Goal: Transaction & Acquisition: Purchase product/service

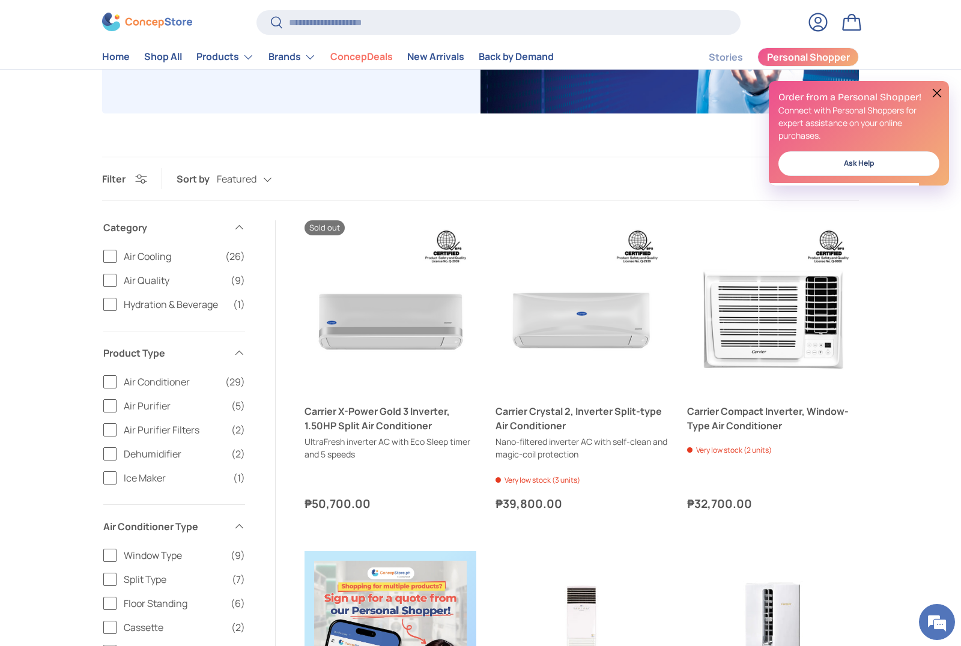
scroll to position [276, 0]
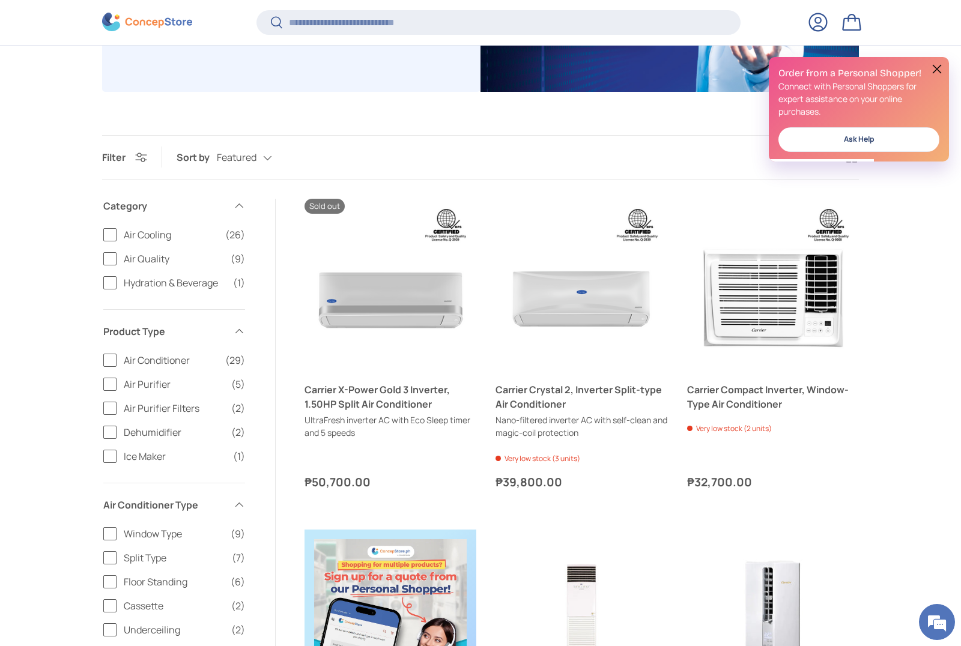
click at [111, 362] on label "Air Conditioner (29)" at bounding box center [174, 360] width 142 height 14
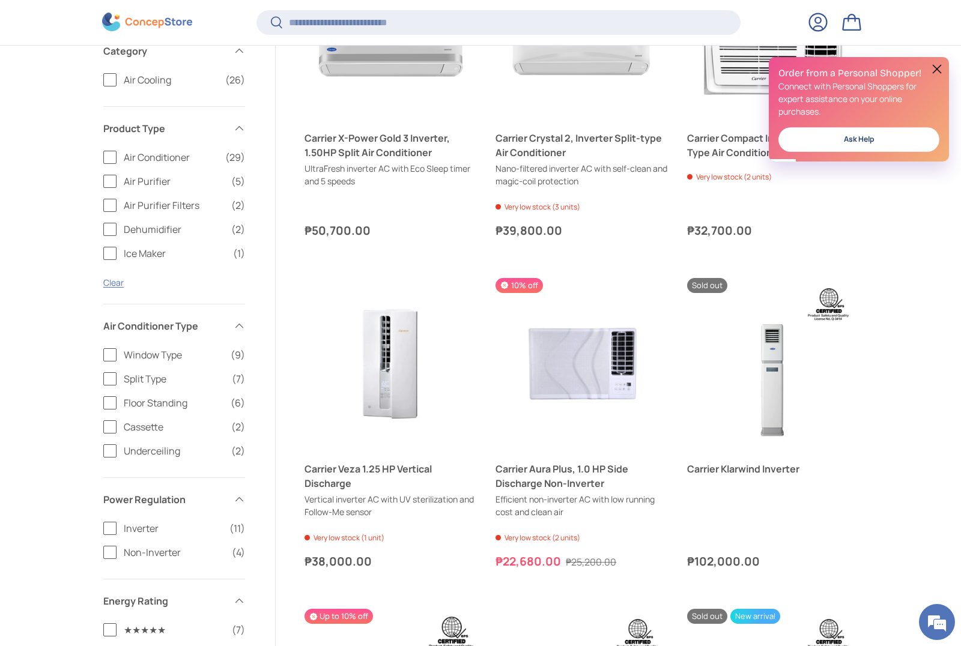
scroll to position [576, 0]
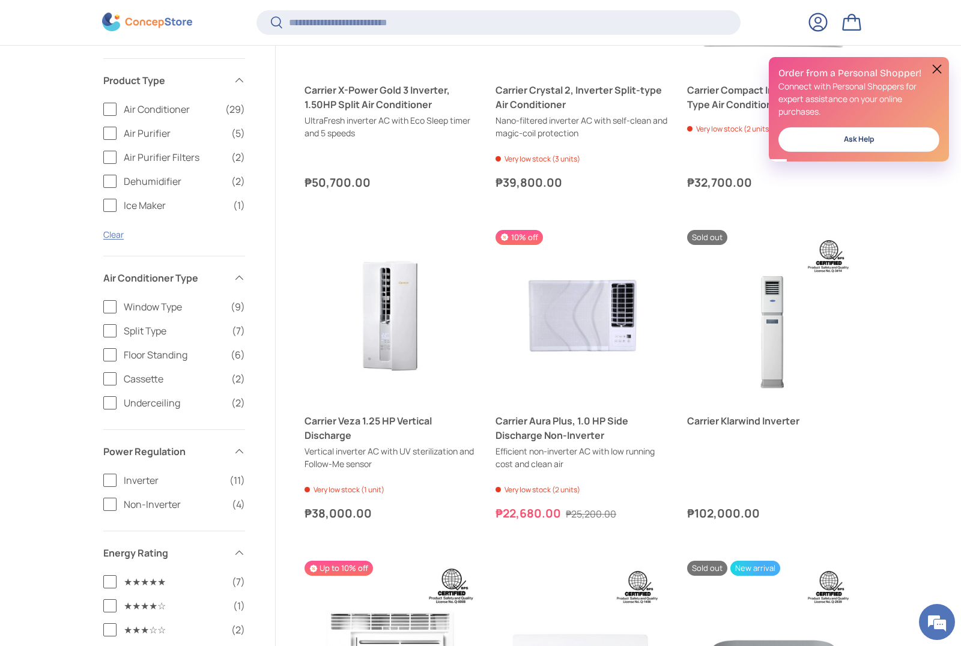
click at [109, 331] on label "Split Type (7)" at bounding box center [174, 331] width 142 height 14
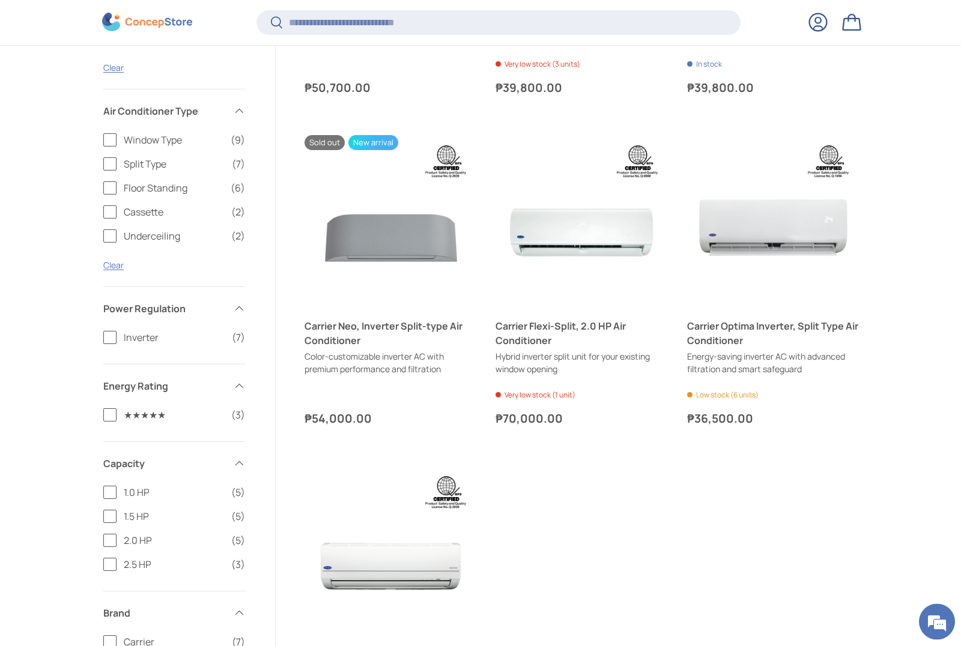
scroll to position [679, 0]
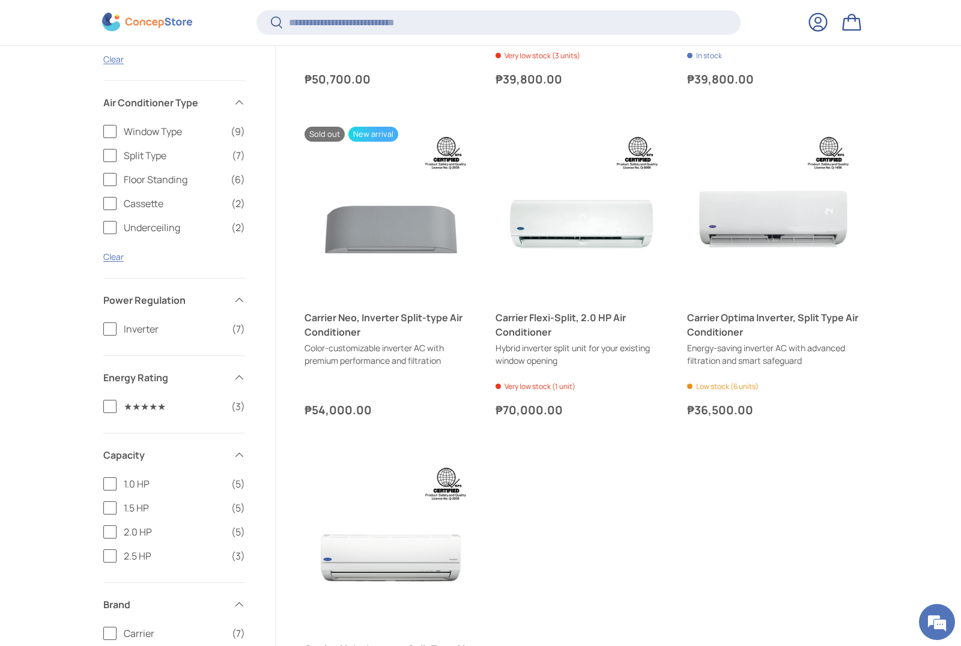
click at [106, 533] on label "2.0 HP (5)" at bounding box center [174, 532] width 142 height 14
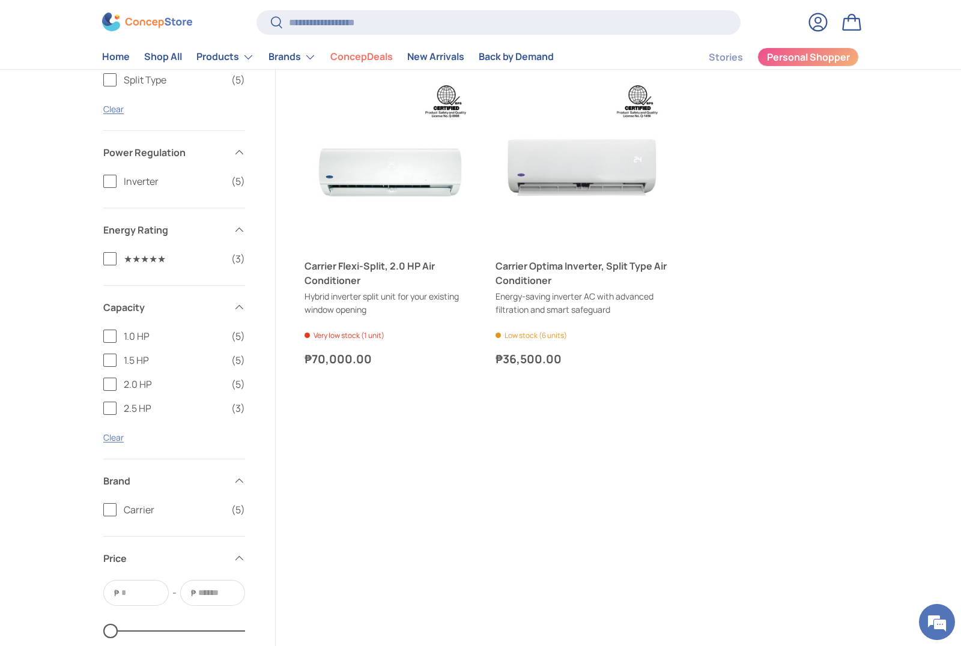
scroll to position [732, 0]
click at [110, 339] on label "1.0 HP (5)" at bounding box center [174, 337] width 142 height 14
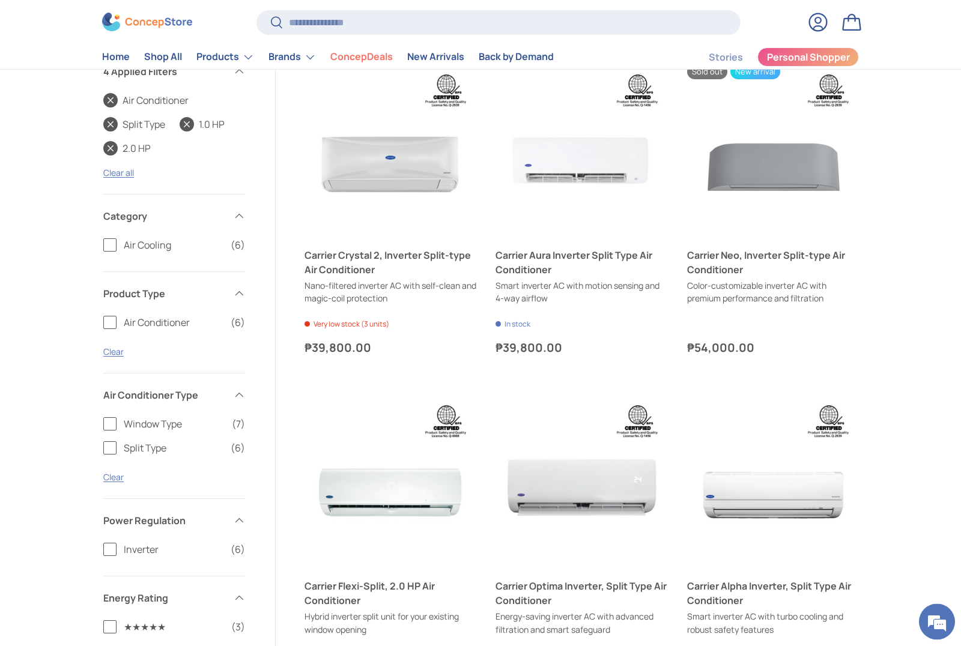
scroll to position [401, 0]
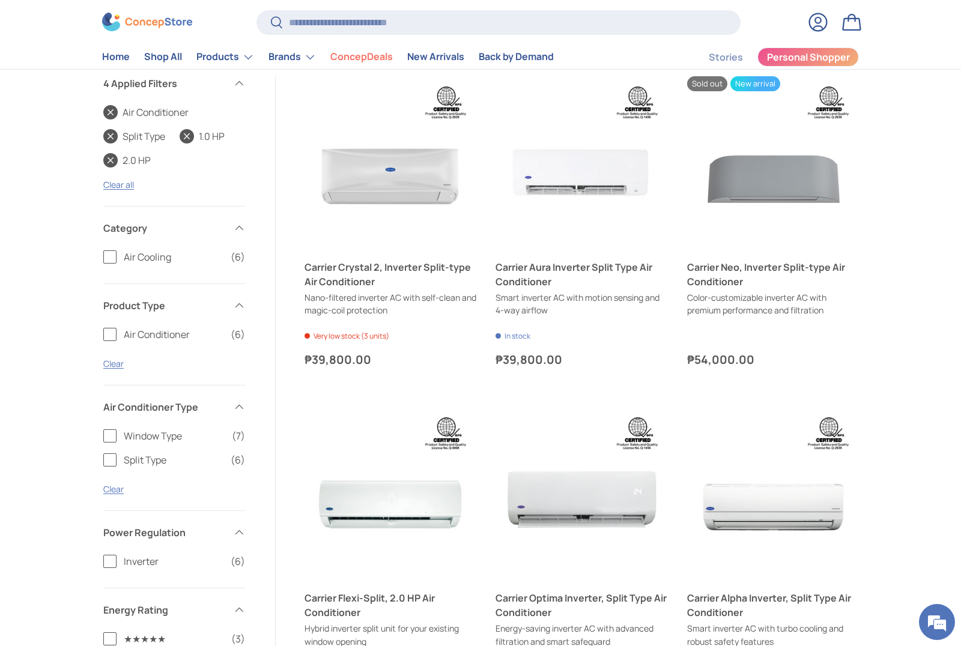
click at [788, 231] on button "Choose options Choose options" at bounding box center [773, 236] width 162 height 26
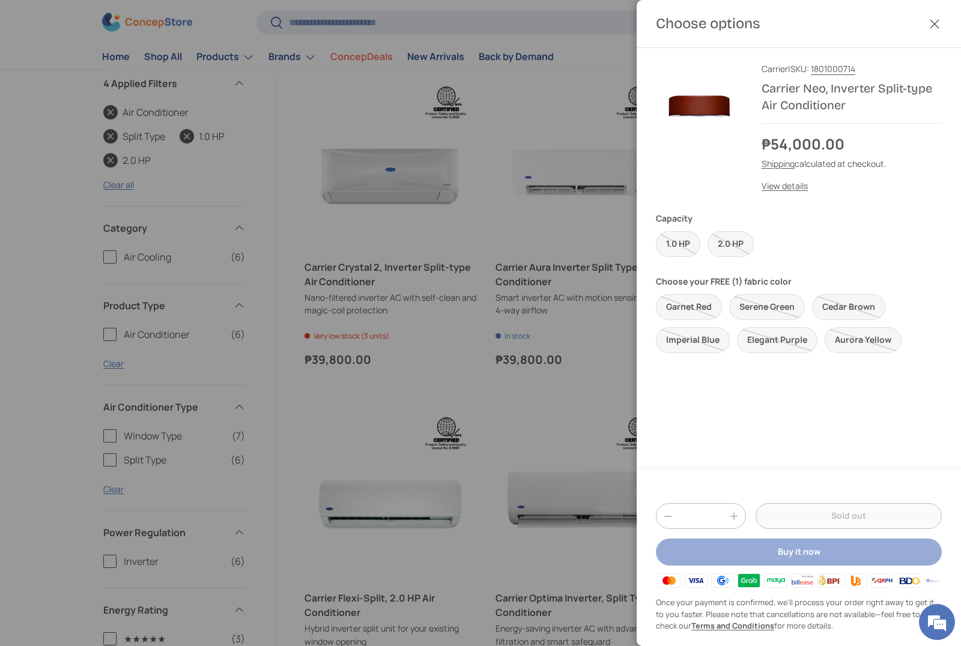
click at [932, 25] on button "Close" at bounding box center [934, 24] width 26 height 26
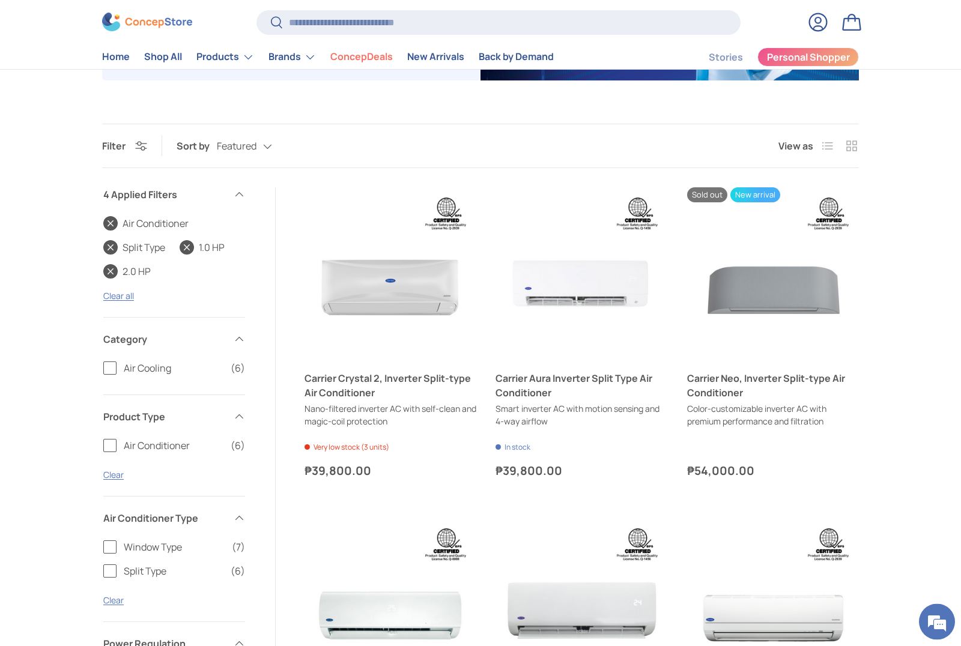
scroll to position [287, 0]
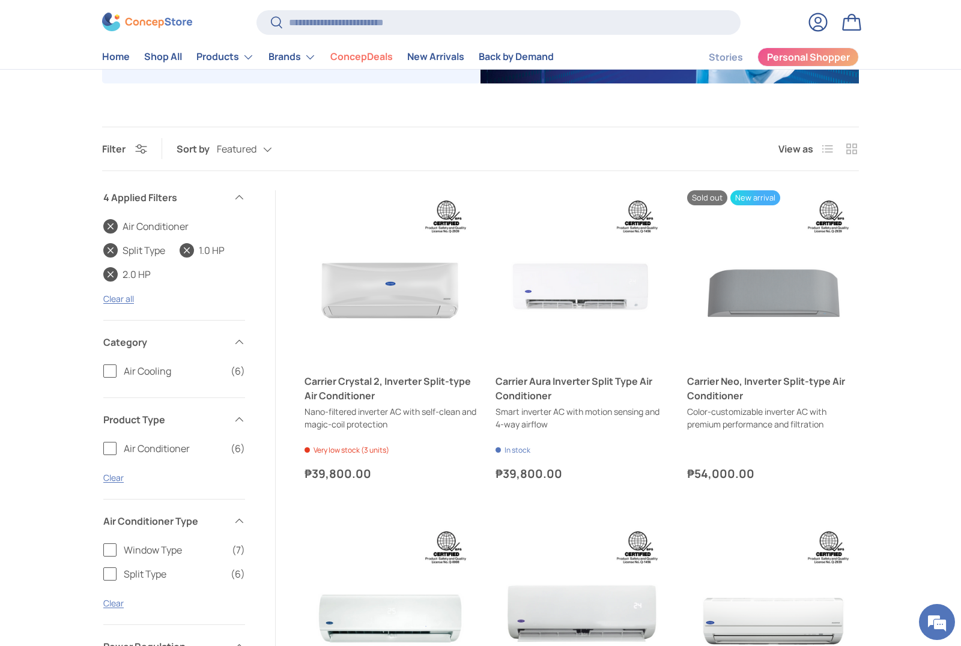
click at [619, 339] on button "Choose options Choose options" at bounding box center [581, 350] width 162 height 26
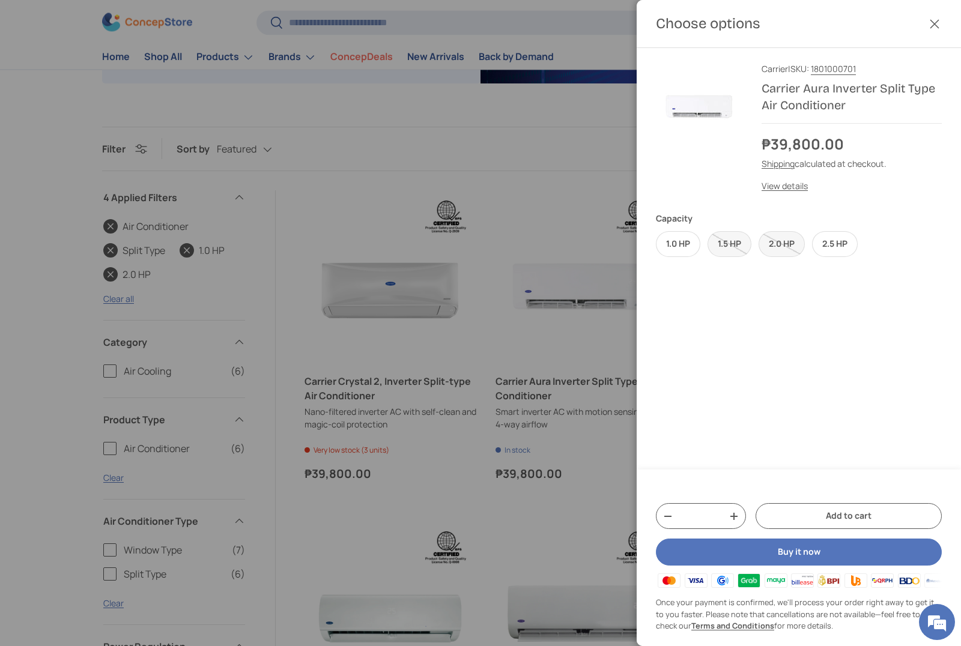
click at [683, 251] on label "1.0 HP" at bounding box center [678, 244] width 44 height 26
click at [694, 247] on label "1.0 HP" at bounding box center [678, 244] width 44 height 26
click at [934, 28] on button "Close" at bounding box center [934, 24] width 26 height 26
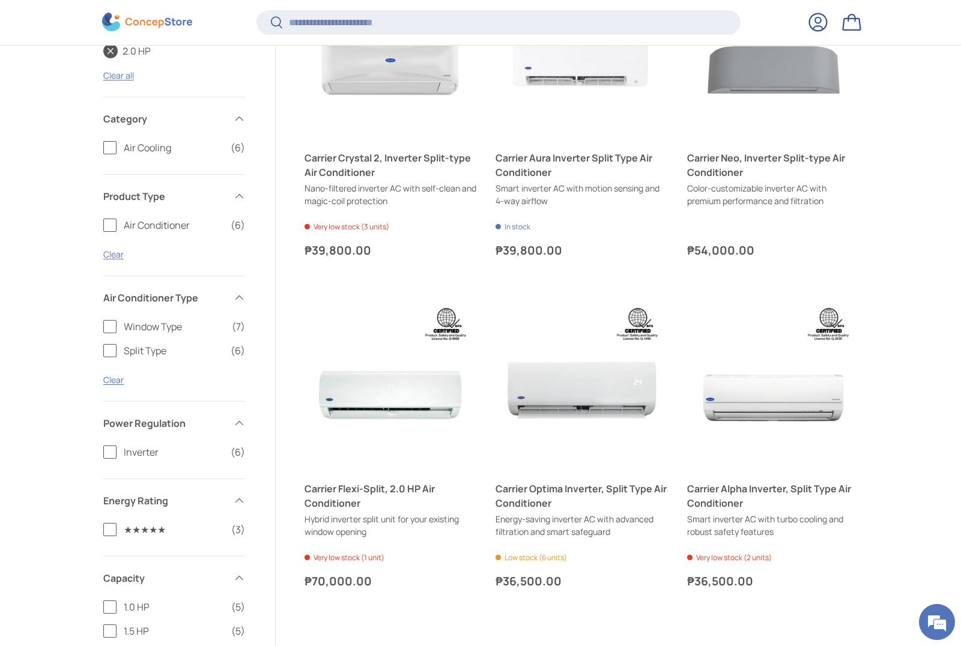
scroll to position [510, 0]
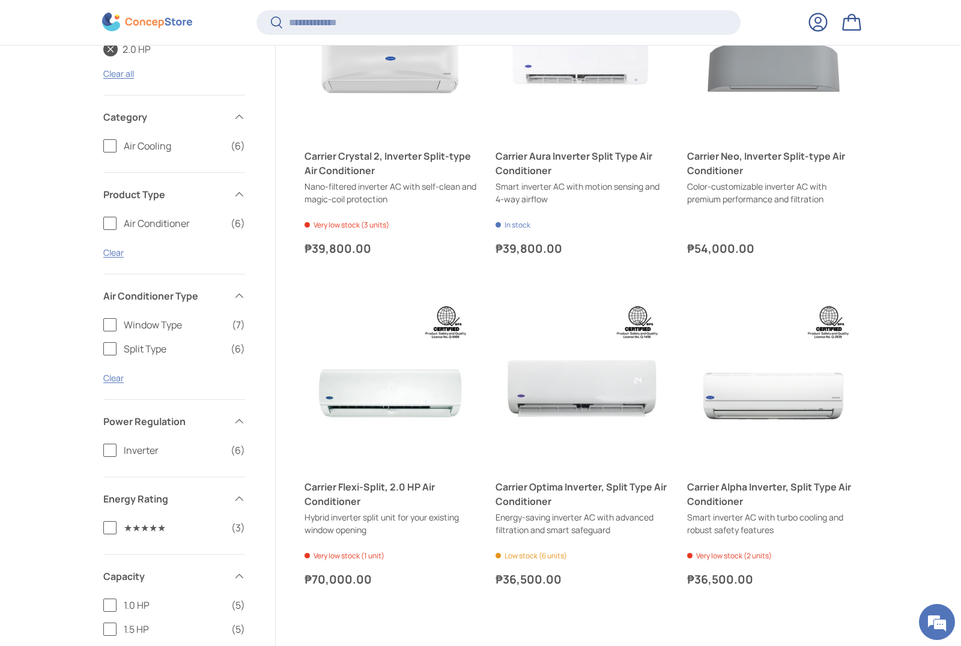
click at [628, 447] on button "Choose options Choose options" at bounding box center [581, 456] width 162 height 26
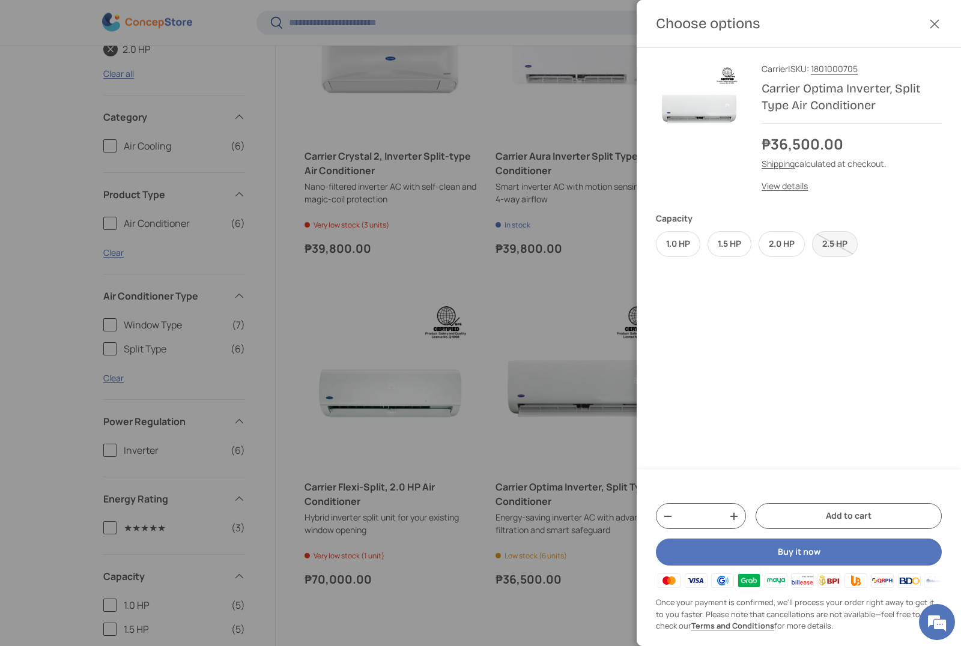
click at [789, 244] on label "2.0 HP" at bounding box center [781, 244] width 46 height 26
click at [689, 240] on label "1.0 HP" at bounding box center [678, 244] width 44 height 26
click at [794, 249] on label "2.0 HP" at bounding box center [781, 244] width 46 height 26
click at [931, 27] on button "Close" at bounding box center [934, 24] width 26 height 26
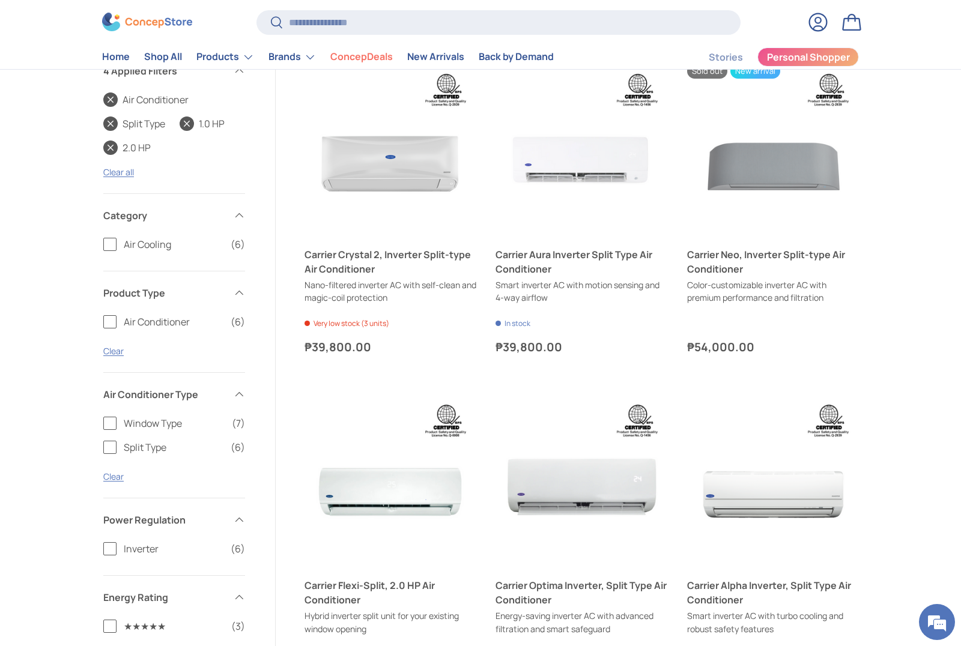
scroll to position [411, 0]
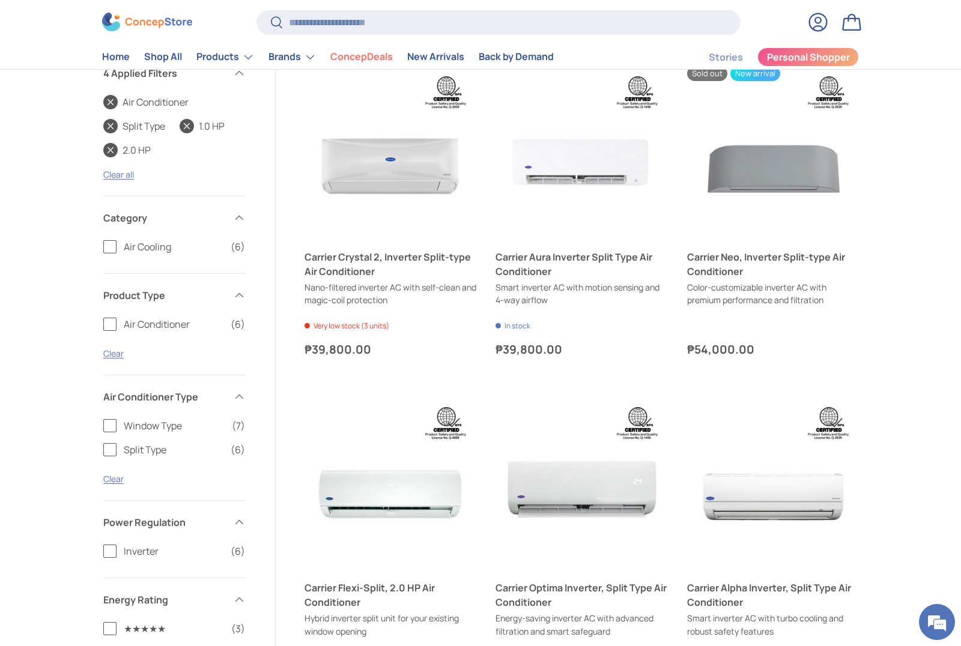
click at [797, 175] on img "Carrier Neo, Inverter Split-type Air Conditioner" at bounding box center [773, 152] width 172 height 172
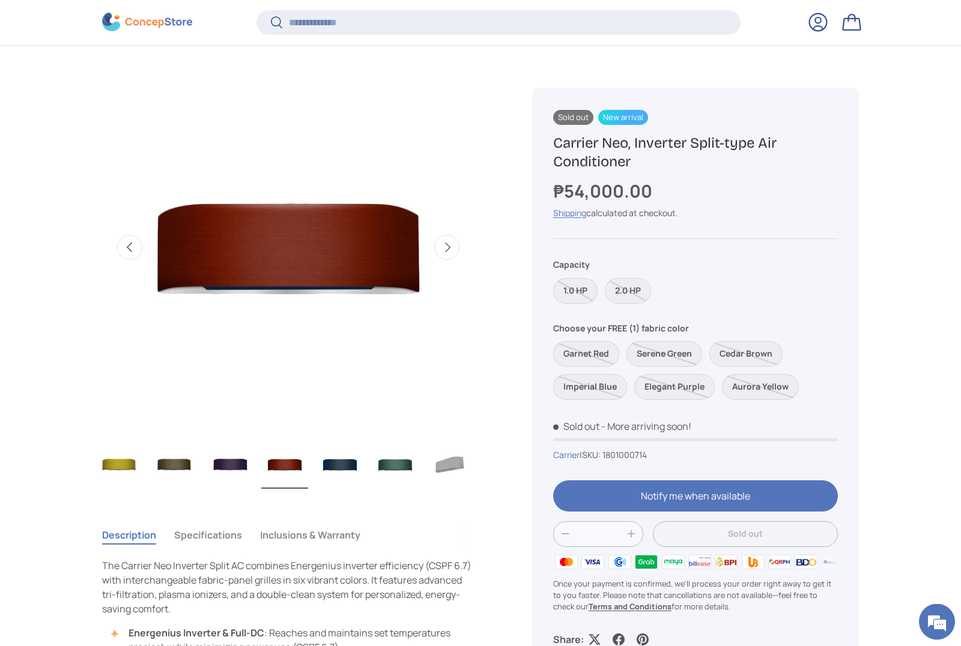
scroll to position [455, 0]
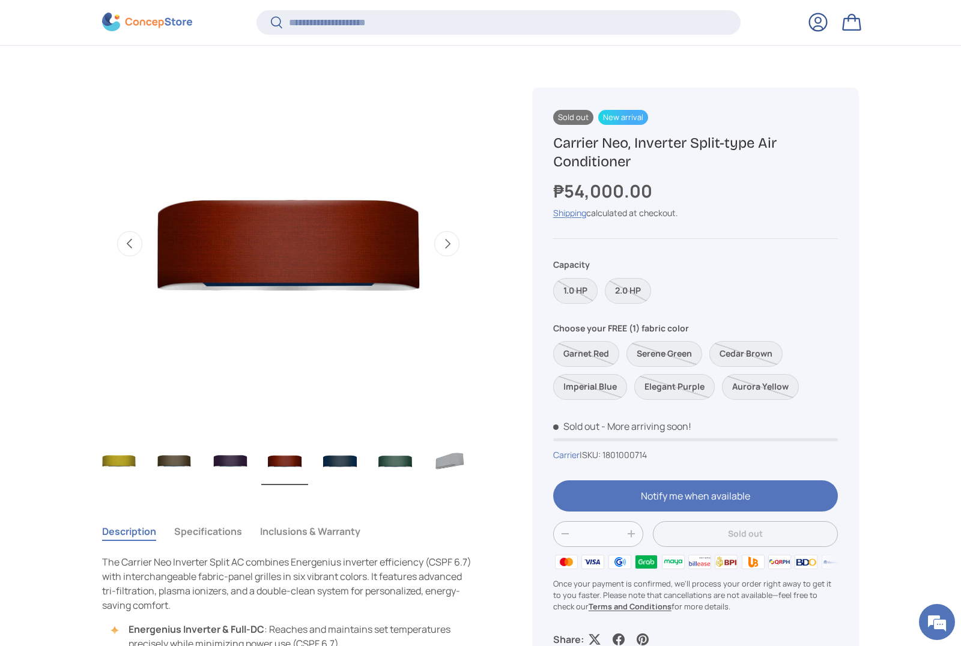
click at [459, 237] on button "Next" at bounding box center [446, 243] width 25 height 25
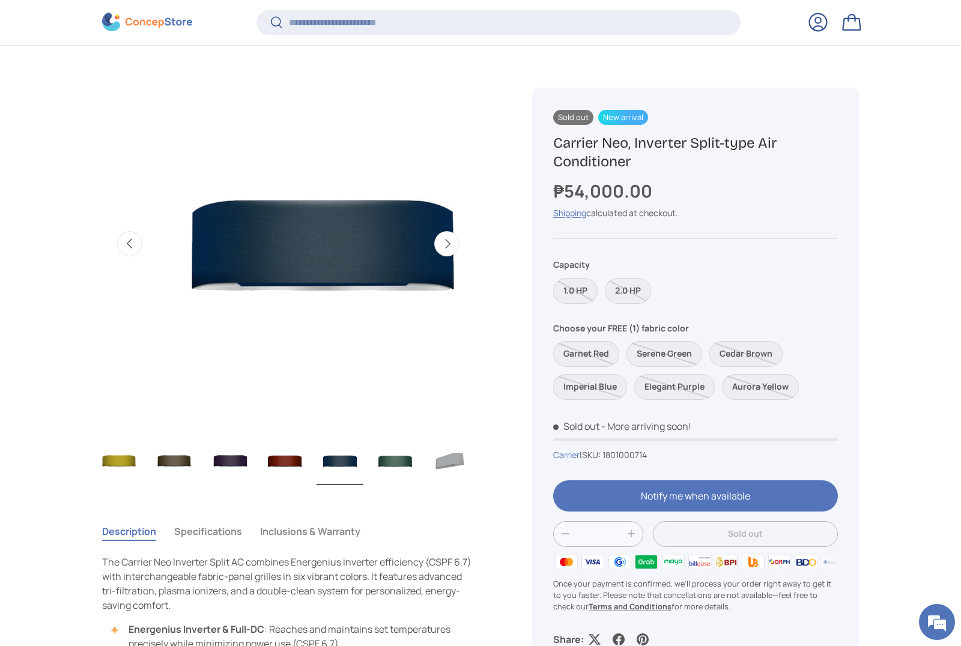
scroll to position [0, 4916]
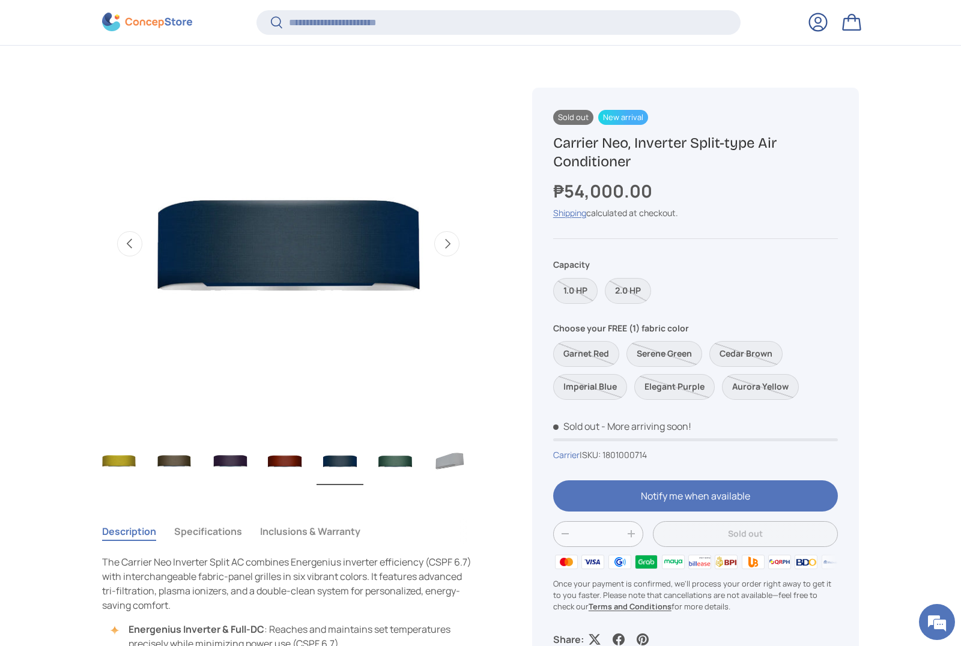
click at [180, 465] on img "Gallery Viewer" at bounding box center [174, 461] width 47 height 48
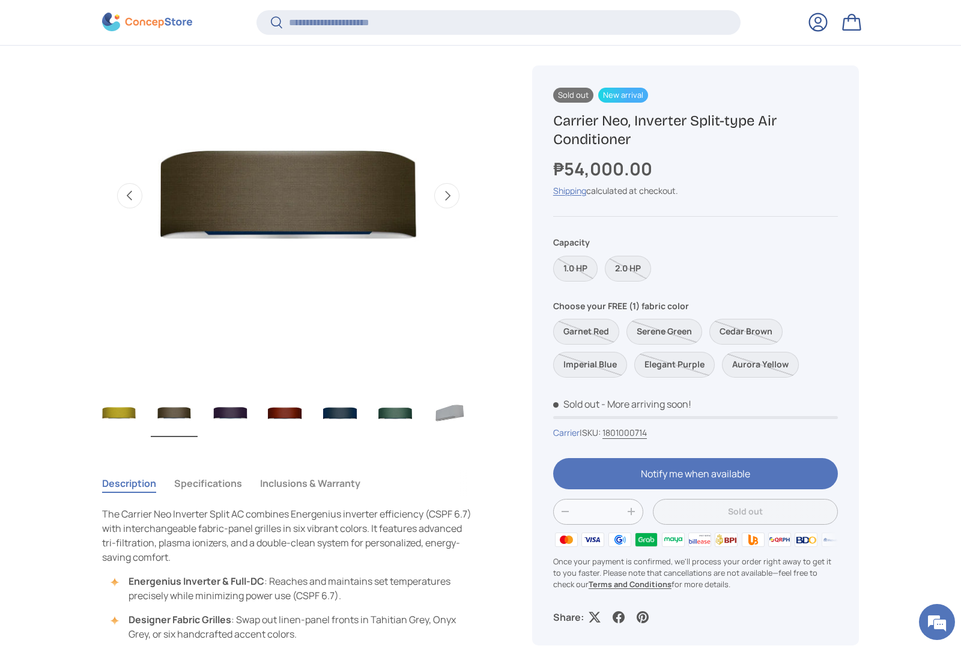
scroll to position [0, 0]
click at [240, 418] on img "Gallery Viewer" at bounding box center [229, 413] width 47 height 48
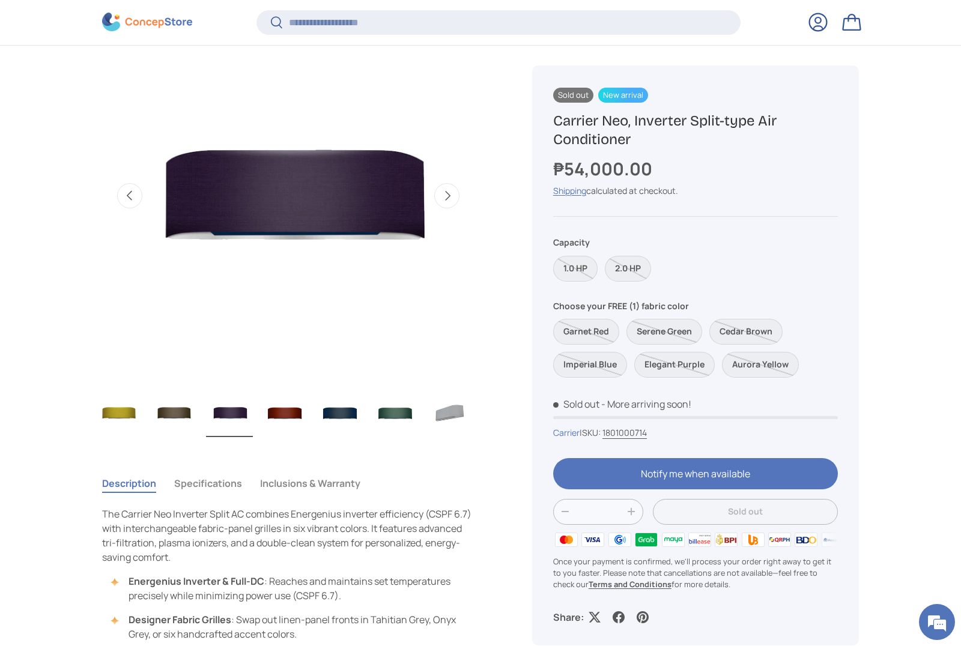
click at [742, 336] on label "Cedar Brown" at bounding box center [745, 332] width 73 height 26
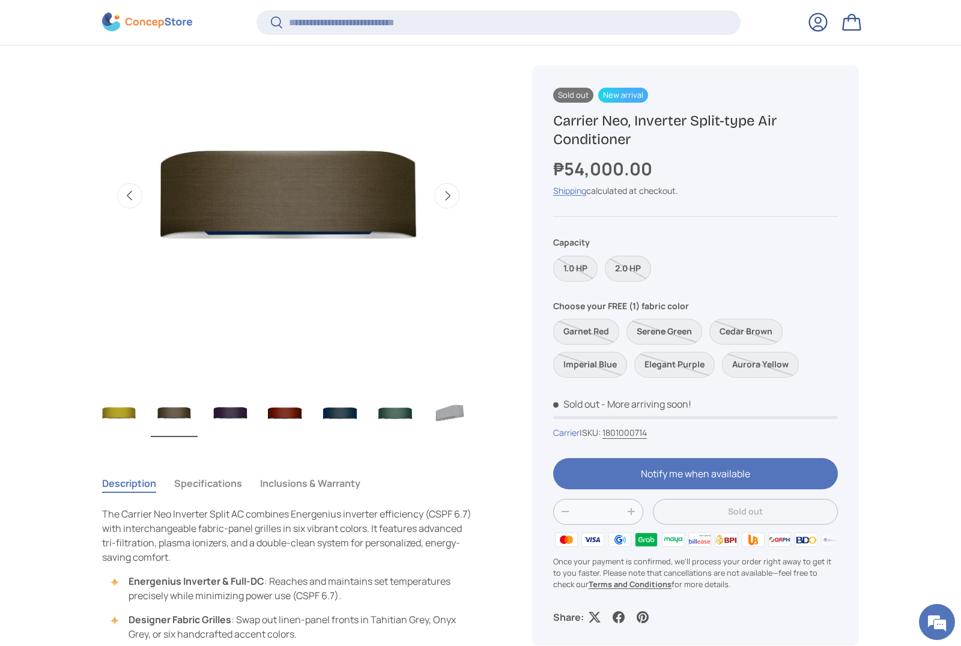
click at [585, 272] on label "1.0 HP" at bounding box center [575, 269] width 44 height 26
click at [576, 277] on label "1.0 HP" at bounding box center [575, 269] width 44 height 26
click at [581, 274] on label "1.0 HP" at bounding box center [575, 269] width 44 height 26
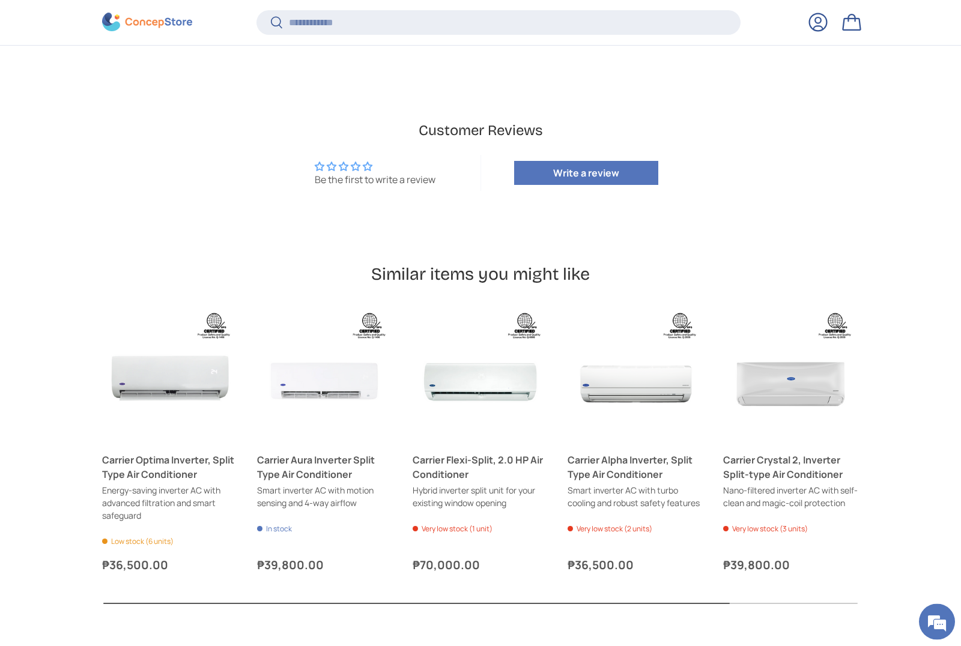
scroll to position [2912, 0]
click at [345, 416] on button "Choose options Choose options" at bounding box center [325, 429] width 126 height 26
